Goal: Check status: Check status

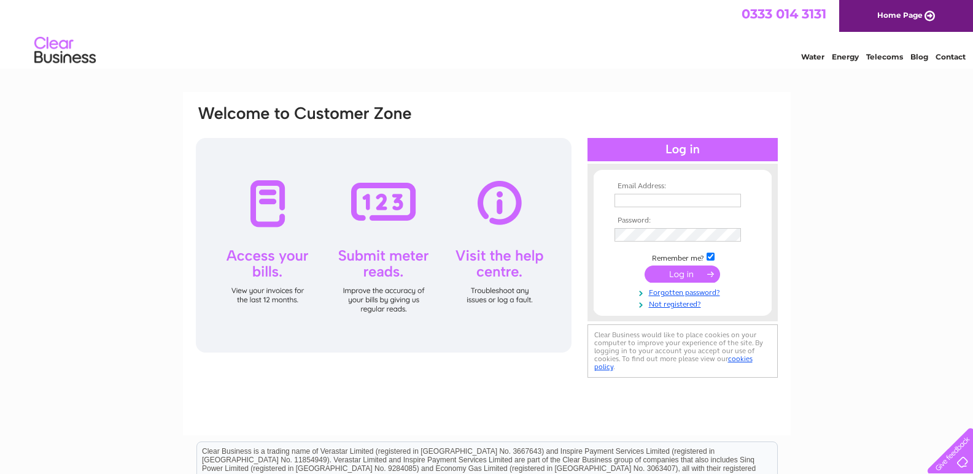
click at [660, 196] on input "text" at bounding box center [677, 200] width 126 height 13
click at [732, 199] on input "text" at bounding box center [678, 201] width 128 height 15
paste input "emporiumlocal74@gmail.com"
type input "emporiumlocal74@gmail.com"
click at [693, 271] on input "submit" at bounding box center [681, 274] width 75 height 17
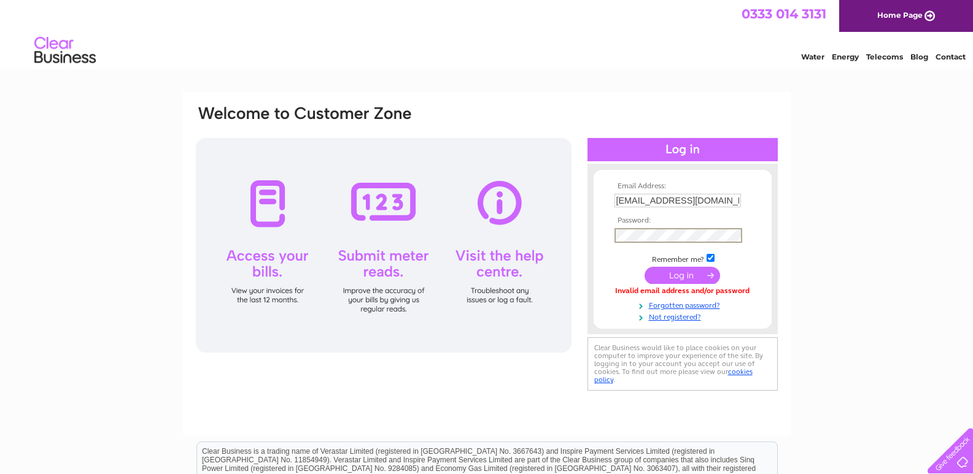
click at [644, 267] on input "submit" at bounding box center [681, 275] width 75 height 17
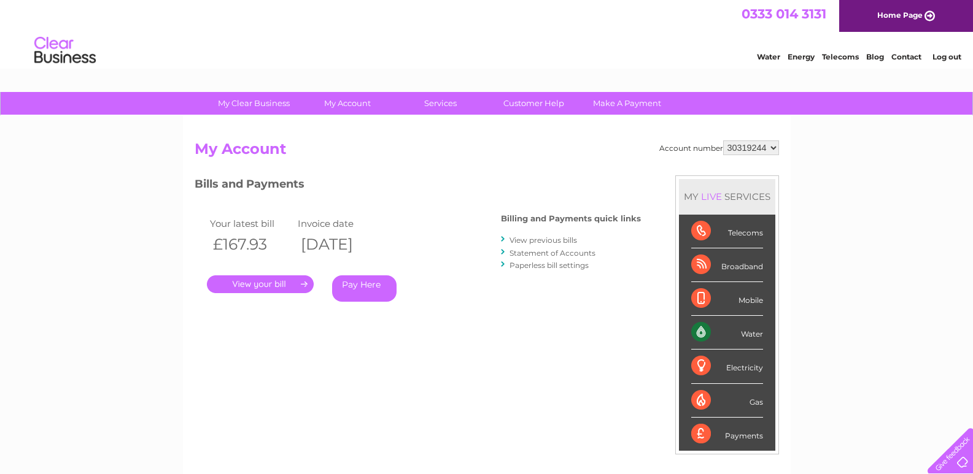
click at [556, 254] on link "Statement of Accounts" at bounding box center [552, 253] width 86 height 9
click at [253, 282] on link "." at bounding box center [260, 285] width 107 height 18
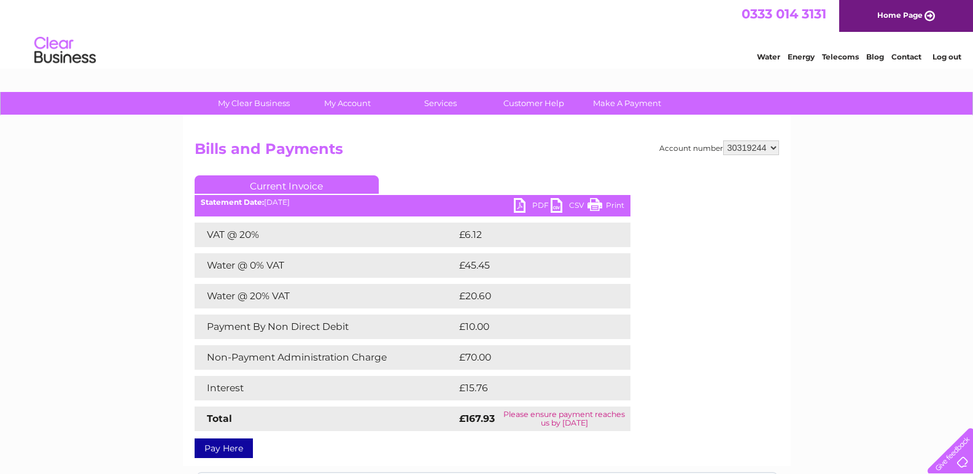
scroll to position [61, 0]
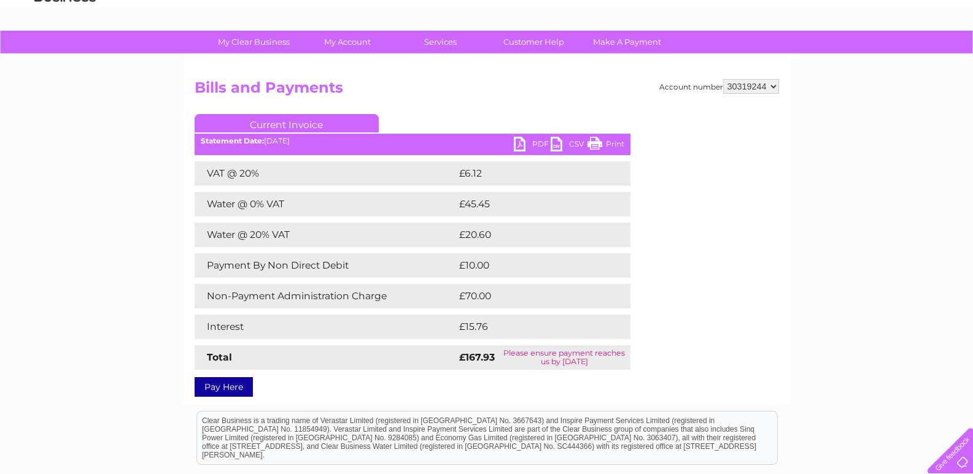
click at [520, 142] on link "PDF" at bounding box center [532, 146] width 37 height 18
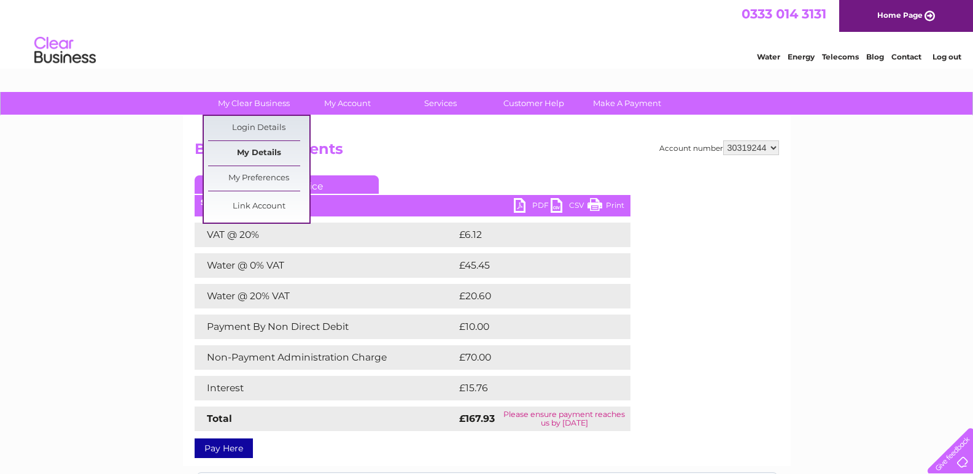
click at [260, 149] on link "My Details" at bounding box center [258, 153] width 101 height 25
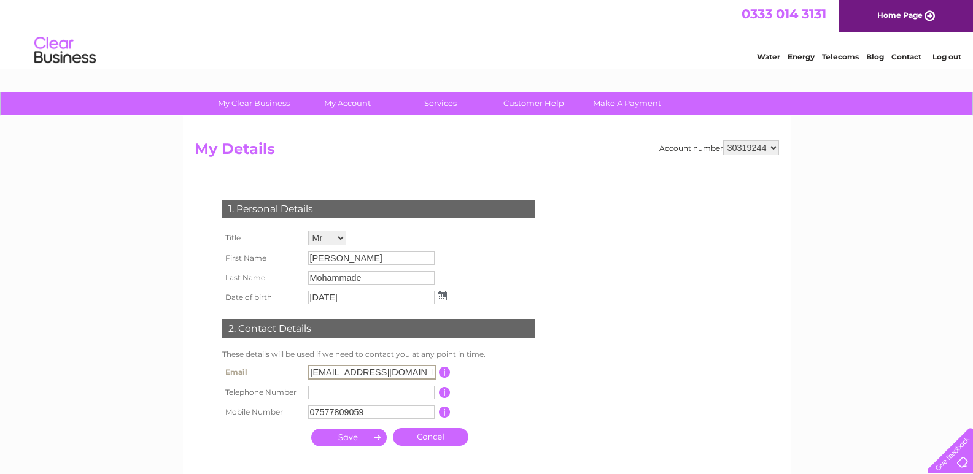
drag, startPoint x: 428, startPoint y: 371, endPoint x: 296, endPoint y: 368, distance: 131.4
click at [296, 368] on tr "Email [EMAIL_ADDRESS][DOMAIN_NAME] This should be a valid email address" at bounding box center [384, 372] width 330 height 21
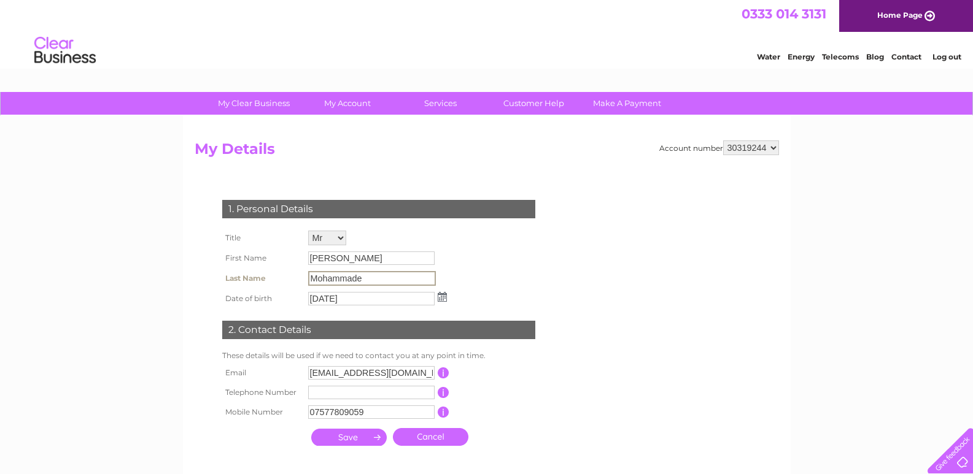
drag, startPoint x: 374, startPoint y: 276, endPoint x: 300, endPoint y: 277, distance: 74.3
click at [303, 276] on tr "Last Name Mohammade" at bounding box center [334, 278] width 231 height 21
